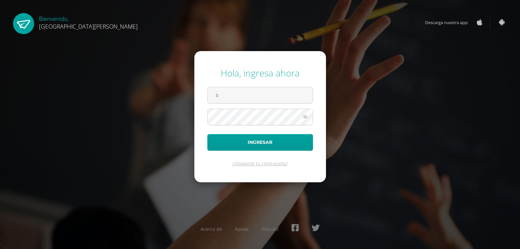
type input "brigitt.13@hotmail.com"
click at [207, 134] on button "Ingresar" at bounding box center [260, 142] width 106 height 17
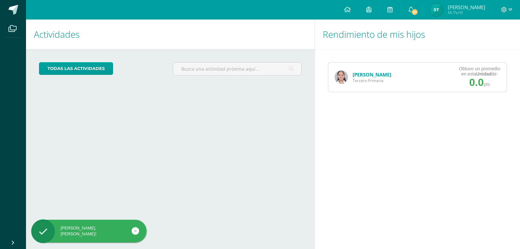
click at [380, 76] on link "[PERSON_NAME]" at bounding box center [372, 74] width 39 height 7
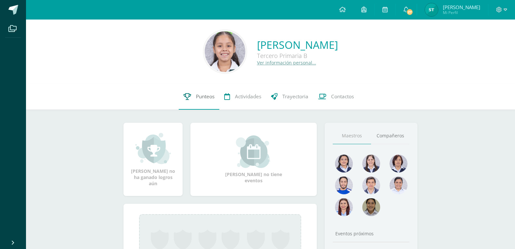
click at [193, 90] on link "Punteos" at bounding box center [199, 97] width 41 height 26
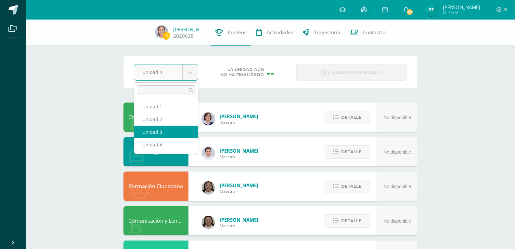
select select "Unidad 3"
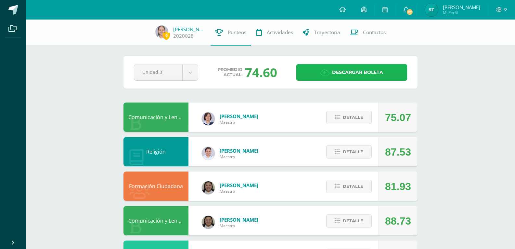
click at [336, 73] on span "Descargar boleta" at bounding box center [357, 72] width 51 height 16
click at [505, 8] on icon at bounding box center [506, 10] width 4 height 6
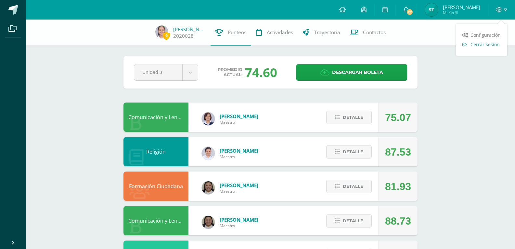
click at [490, 48] on link "Cerrar sesión" at bounding box center [481, 44] width 51 height 9
